Goal: Transaction & Acquisition: Purchase product/service

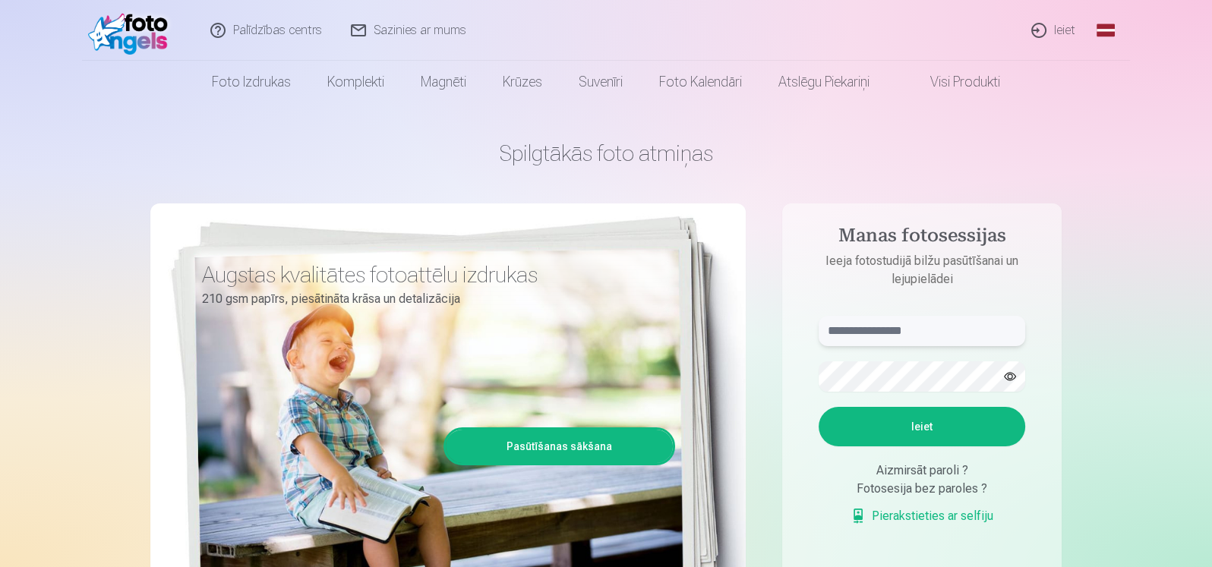
click at [872, 331] on input "text" at bounding box center [921, 331] width 207 height 30
click at [932, 423] on button "Ieiet" at bounding box center [921, 426] width 207 height 39
click at [896, 334] on input "******" at bounding box center [921, 331] width 207 height 30
type input "**********"
click at [925, 424] on button "Ieiet" at bounding box center [921, 426] width 207 height 39
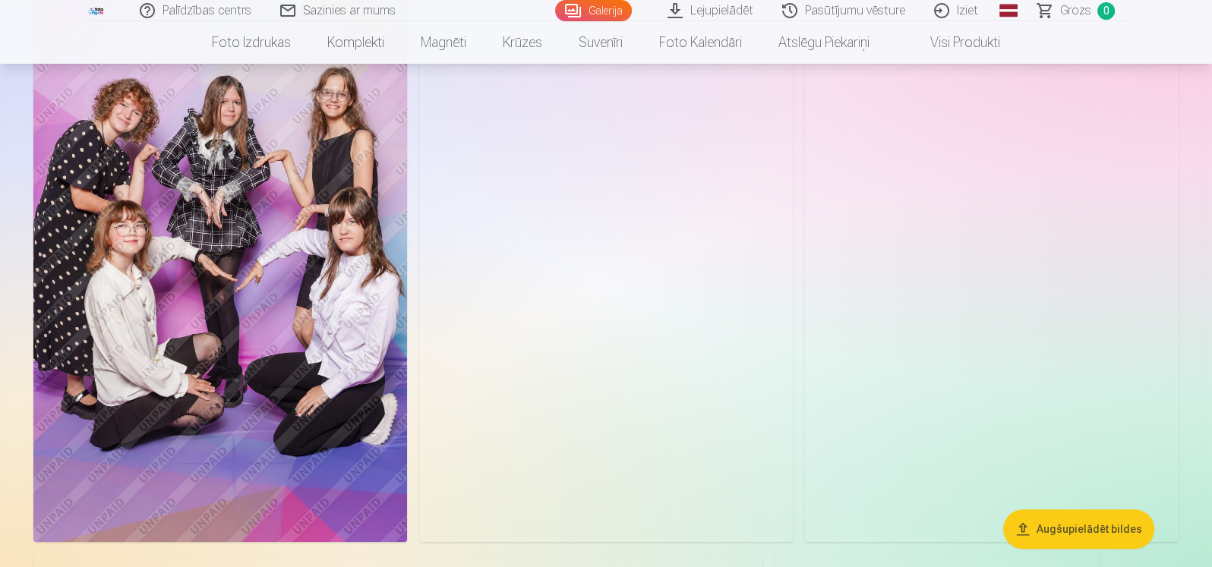
scroll to position [1214, 0]
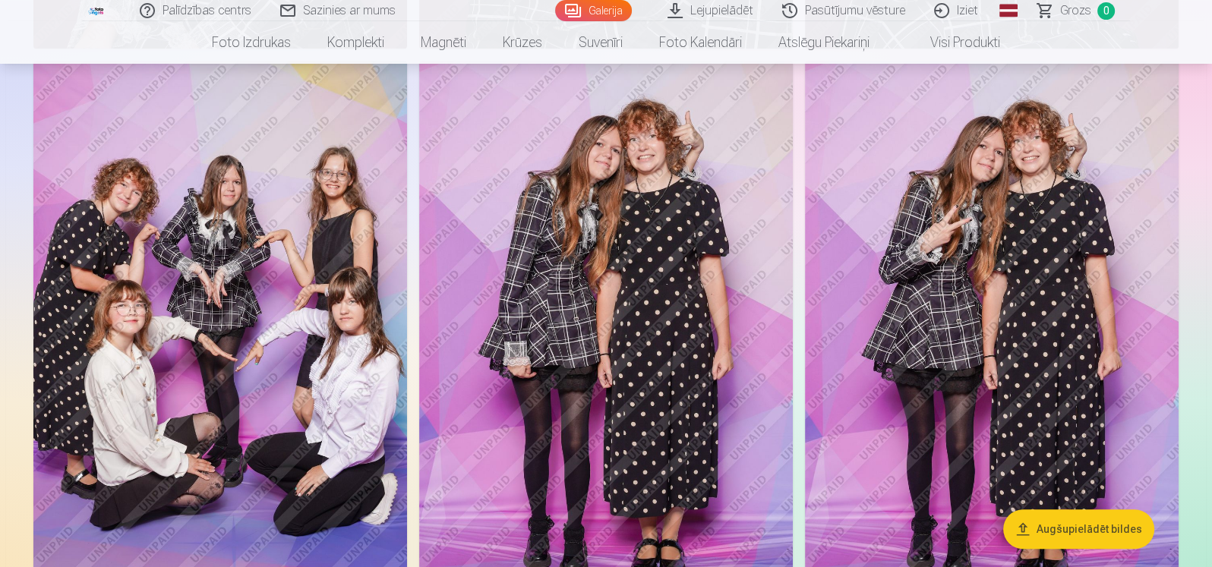
click at [992, 353] on img at bounding box center [992, 341] width 374 height 560
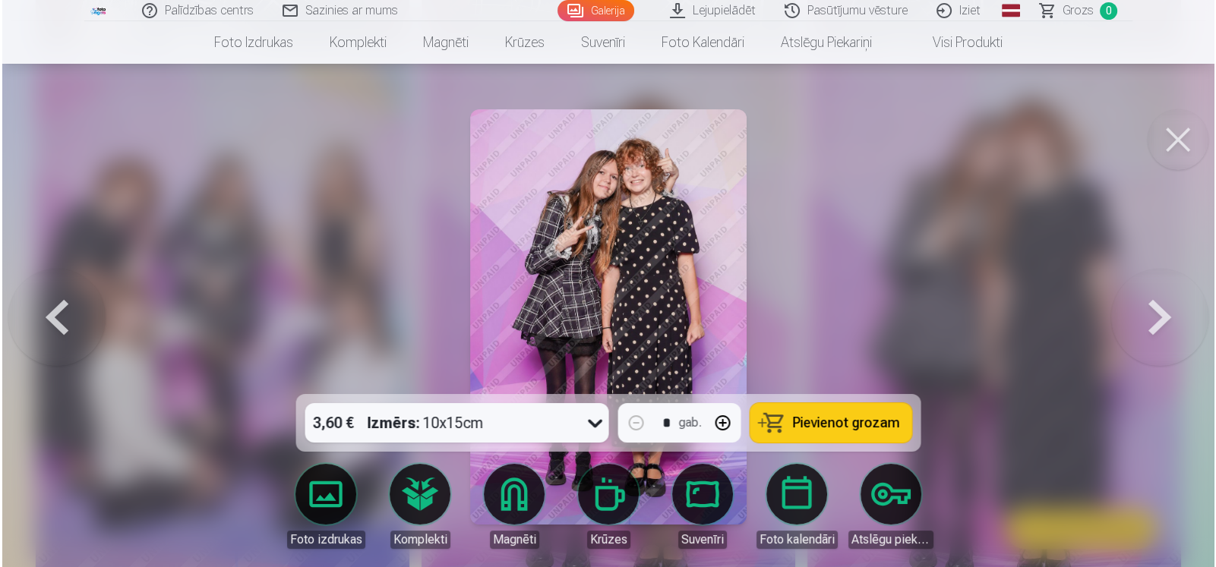
scroll to position [1216, 0]
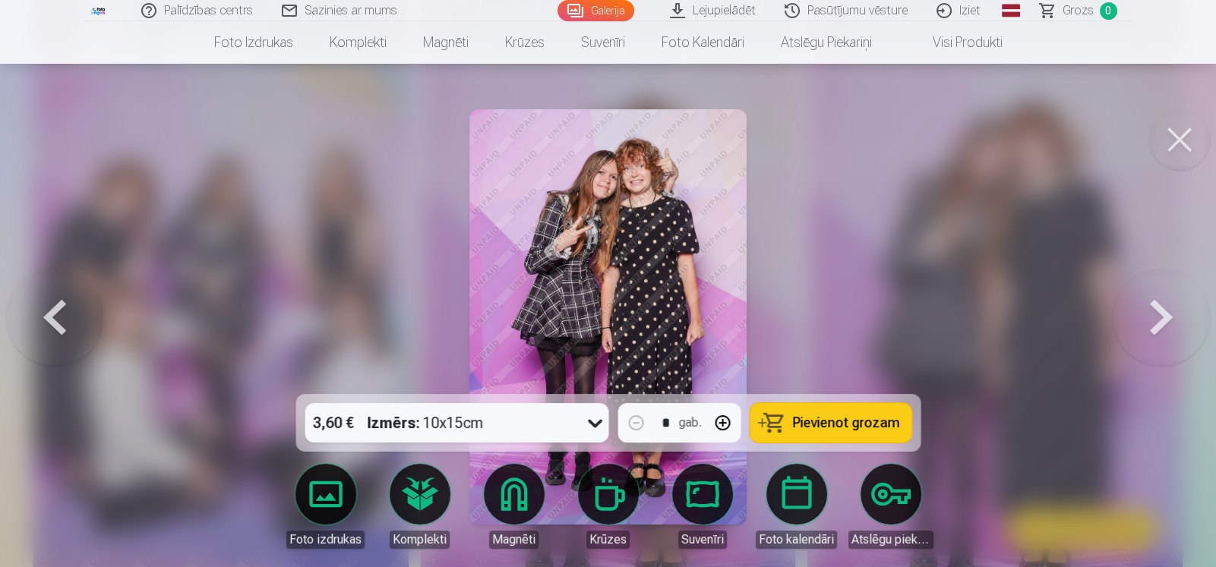
click at [645, 285] on img at bounding box center [607, 316] width 277 height 415
click at [1150, 311] on button at bounding box center [1160, 317] width 97 height 124
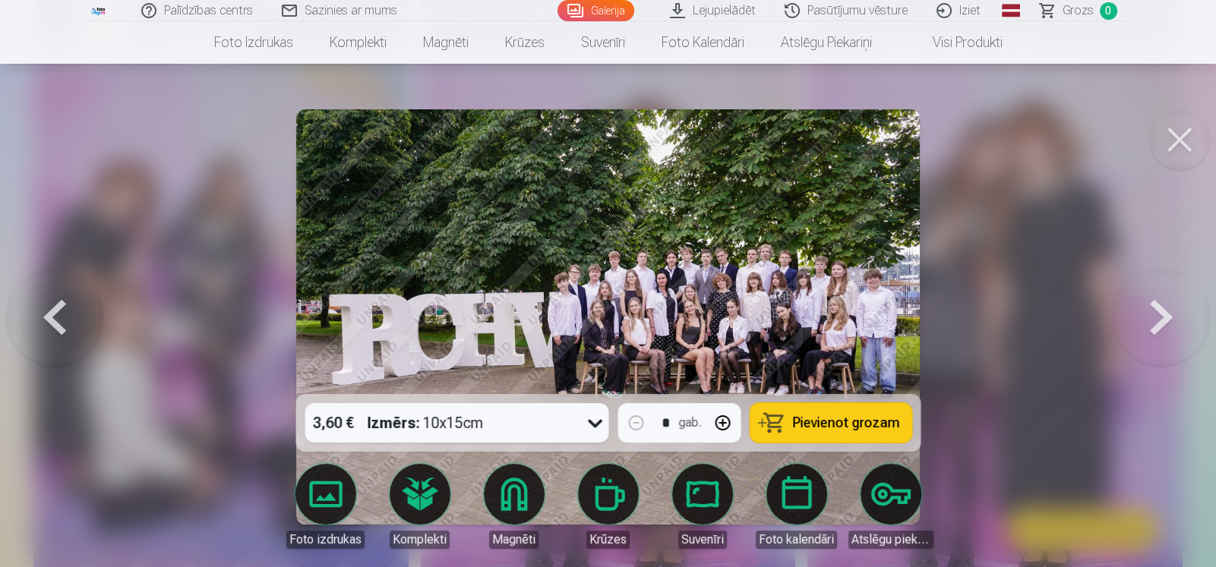
click at [1154, 314] on button at bounding box center [1160, 317] width 97 height 124
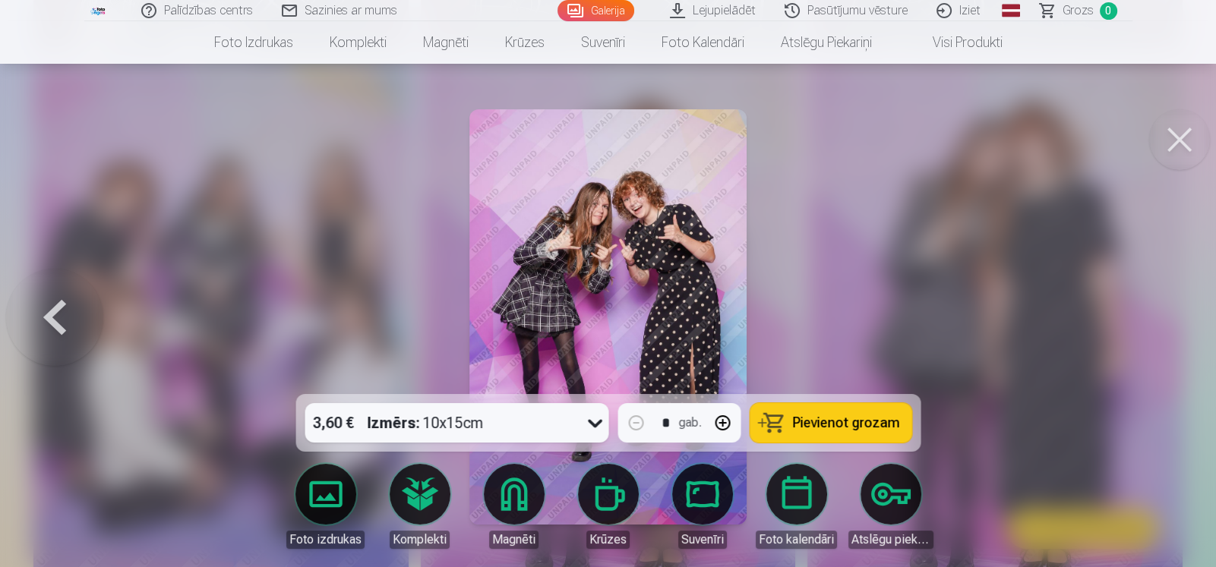
click at [1181, 137] on button at bounding box center [1179, 139] width 61 height 61
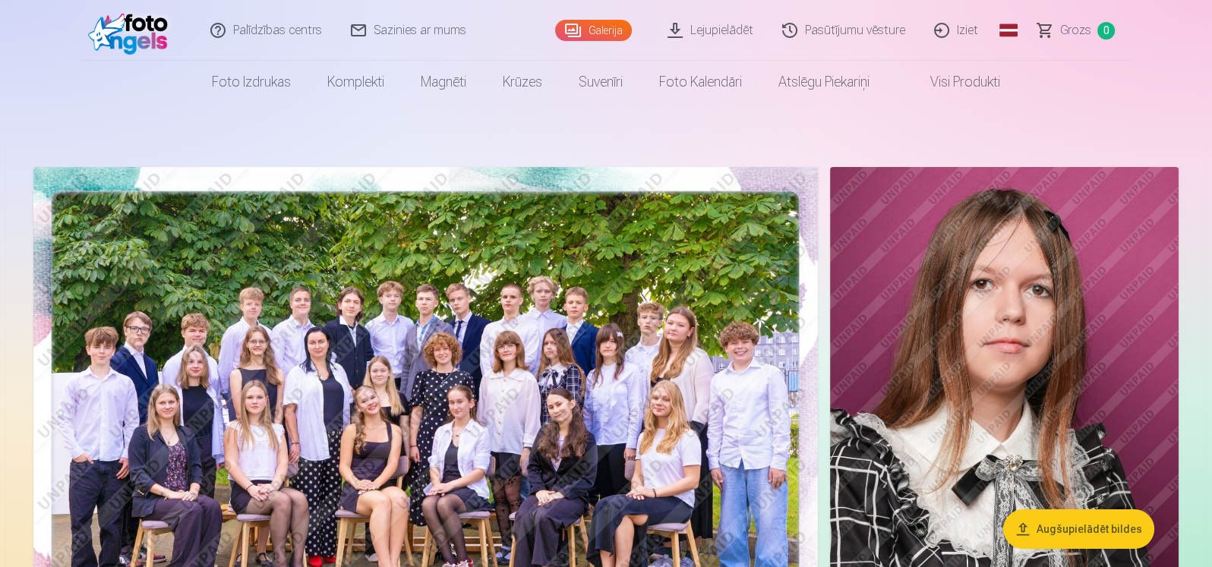
click at [543, 370] on img at bounding box center [425, 428] width 784 height 523
